Goal: Check status: Check status

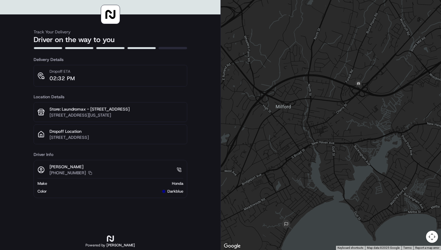
drag, startPoint x: 272, startPoint y: 192, endPoint x: 282, endPoint y: 179, distance: 16.5
click at [282, 179] on div at bounding box center [331, 125] width 220 height 250
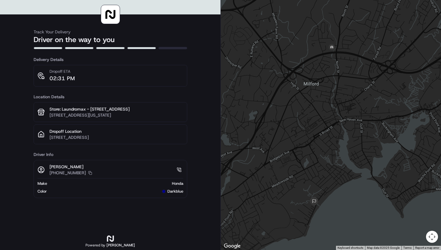
drag, startPoint x: 260, startPoint y: 123, endPoint x: 260, endPoint y: 50, distance: 73.5
click at [260, 50] on div at bounding box center [331, 125] width 220 height 250
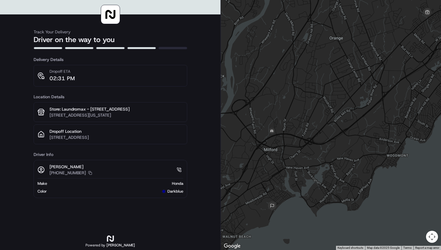
drag, startPoint x: 256, startPoint y: 106, endPoint x: 281, endPoint y: 89, distance: 30.1
click at [281, 89] on div at bounding box center [331, 125] width 220 height 250
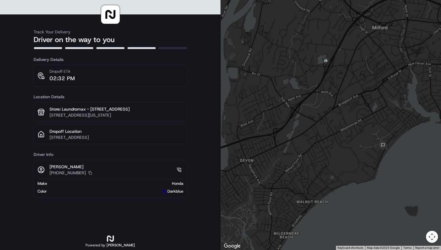
drag, startPoint x: 315, startPoint y: 167, endPoint x: 295, endPoint y: 149, distance: 26.8
click at [295, 149] on div at bounding box center [331, 125] width 220 height 250
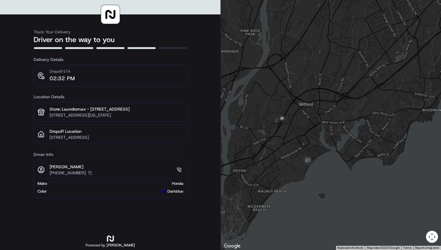
drag, startPoint x: 259, startPoint y: 171, endPoint x: 307, endPoint y: 101, distance: 85.0
click at [307, 101] on div at bounding box center [331, 125] width 220 height 250
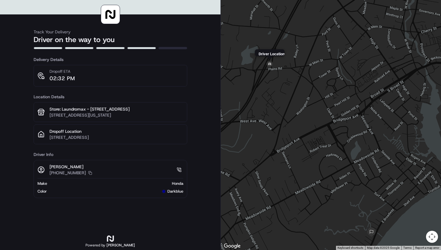
click at [269, 67] on img at bounding box center [270, 64] width 10 height 10
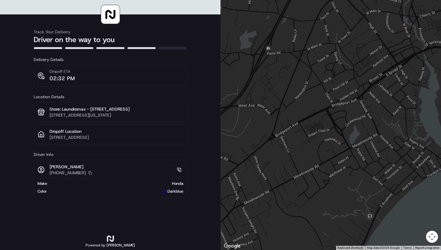
drag, startPoint x: 283, startPoint y: 113, endPoint x: 282, endPoint y: 95, distance: 18.1
click at [282, 95] on div at bounding box center [331, 125] width 220 height 250
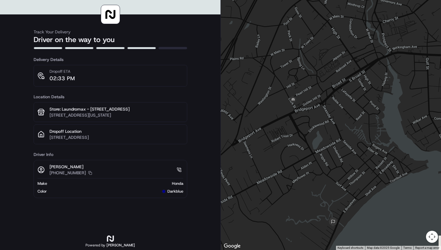
drag, startPoint x: 347, startPoint y: 147, endPoint x: 349, endPoint y: 89, distance: 58.5
click at [349, 89] on div at bounding box center [331, 125] width 220 height 250
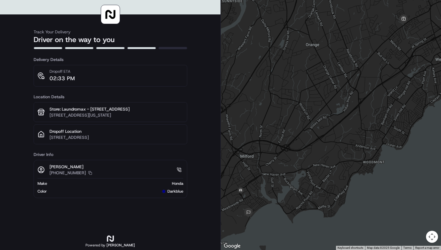
drag, startPoint x: 326, startPoint y: 157, endPoint x: 293, endPoint y: 145, distance: 34.6
click at [293, 145] on div at bounding box center [331, 125] width 220 height 250
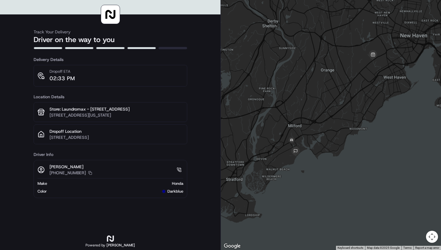
drag, startPoint x: 320, startPoint y: 186, endPoint x: 335, endPoint y: 127, distance: 60.6
click at [334, 127] on div at bounding box center [331, 125] width 220 height 250
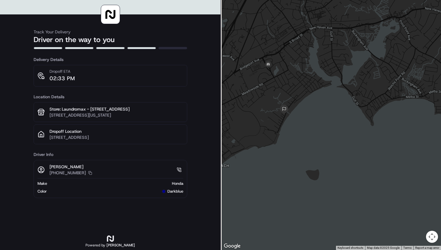
drag, startPoint x: 294, startPoint y: 109, endPoint x: 329, endPoint y: 130, distance: 40.5
click at [329, 130] on div at bounding box center [331, 125] width 220 height 250
